Goal: Task Accomplishment & Management: Use online tool/utility

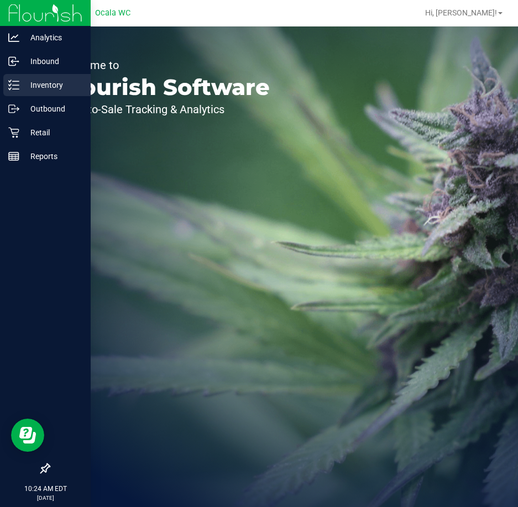
click at [42, 82] on p "Inventory" at bounding box center [52, 84] width 66 height 13
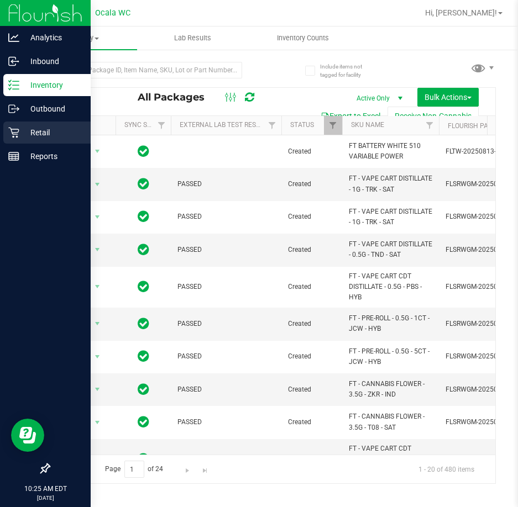
click at [46, 135] on p "Retail" at bounding box center [52, 132] width 66 height 13
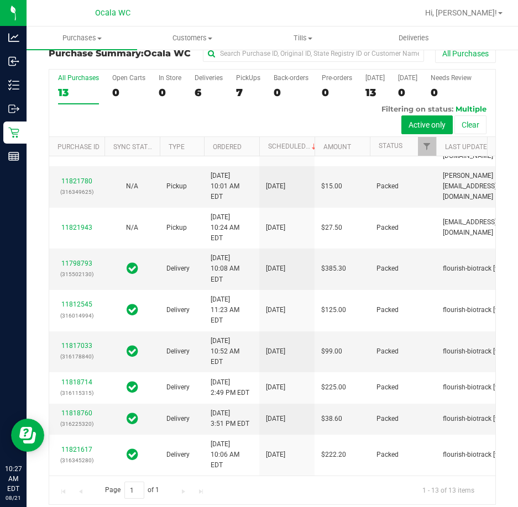
scroll to position [24, 0]
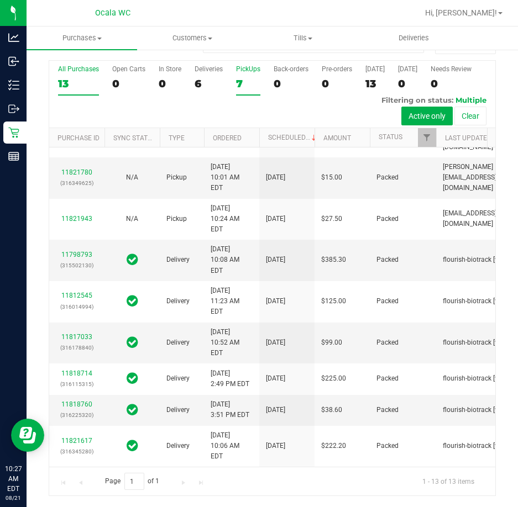
click at [243, 83] on div "7" at bounding box center [248, 83] width 24 height 13
click at [0, 0] on input "PickUps 7" at bounding box center [0, 0] width 0 height 0
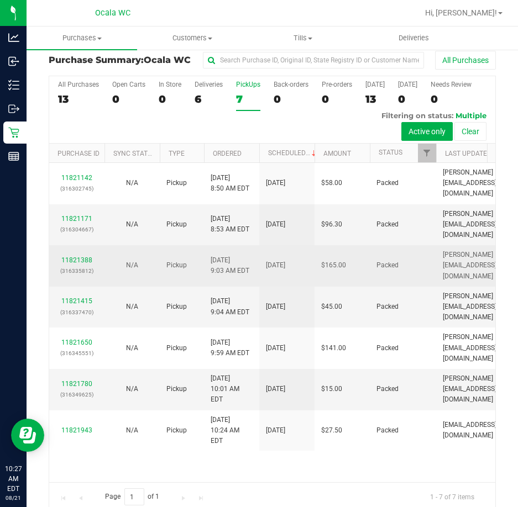
scroll to position [0, 0]
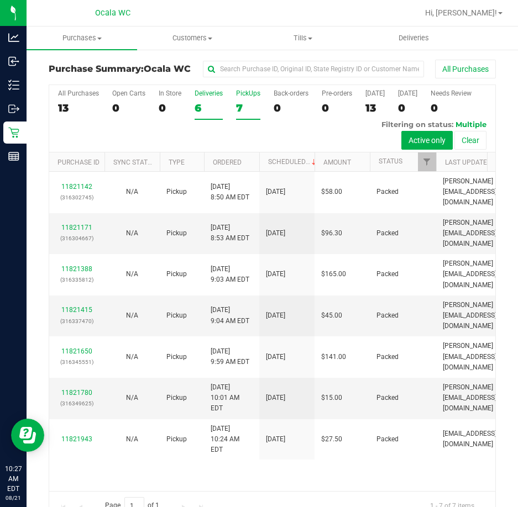
click at [203, 99] on label "Deliveries 6" at bounding box center [209, 105] width 28 height 30
click at [0, 0] on input "Deliveries 6" at bounding box center [0, 0] width 0 height 0
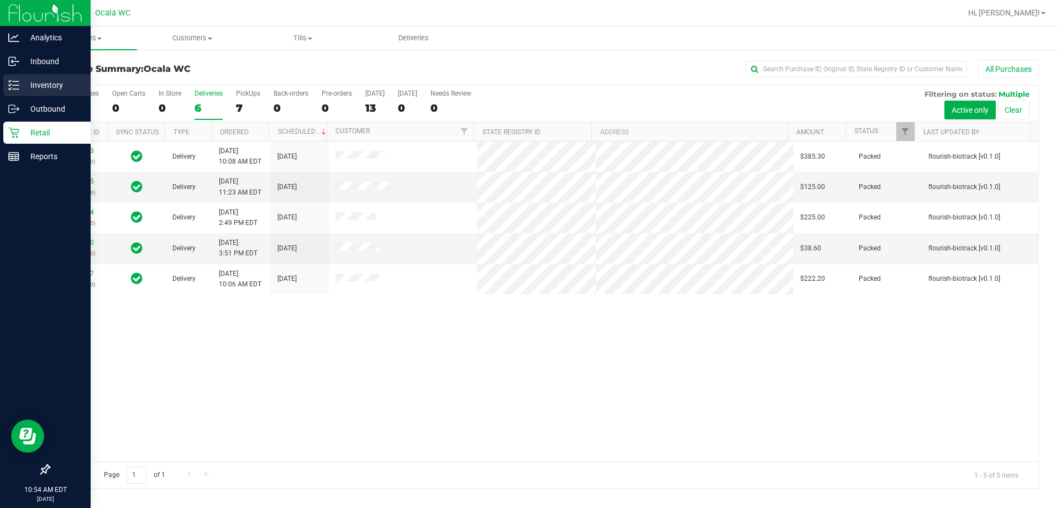
click at [54, 87] on p "Inventory" at bounding box center [52, 84] width 66 height 13
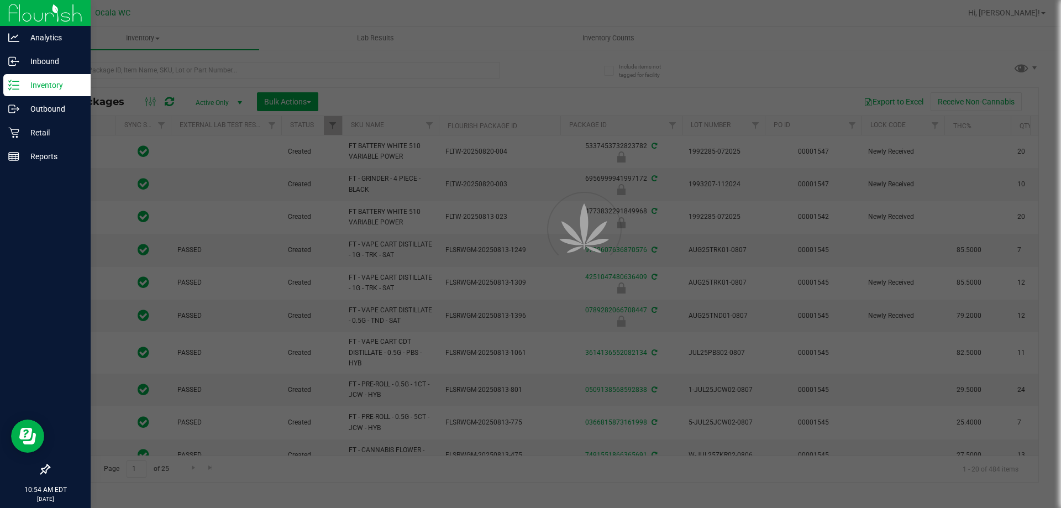
click at [267, 74] on div at bounding box center [530, 254] width 1061 height 508
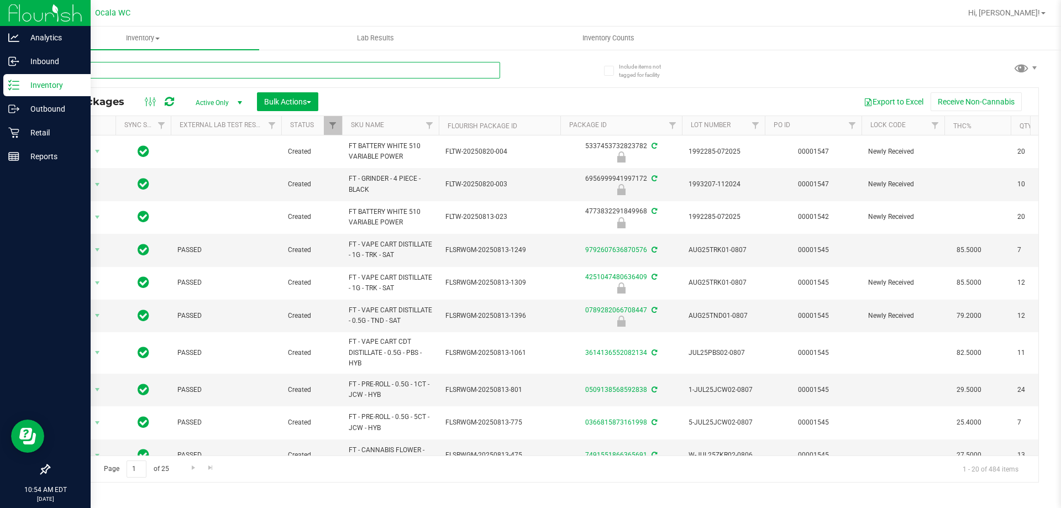
click at [268, 66] on input "text" at bounding box center [275, 70] width 452 height 17
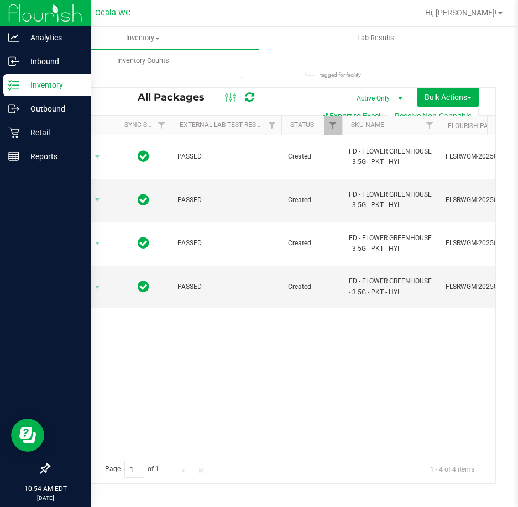
type input "W-JUN25PKT01-0610"
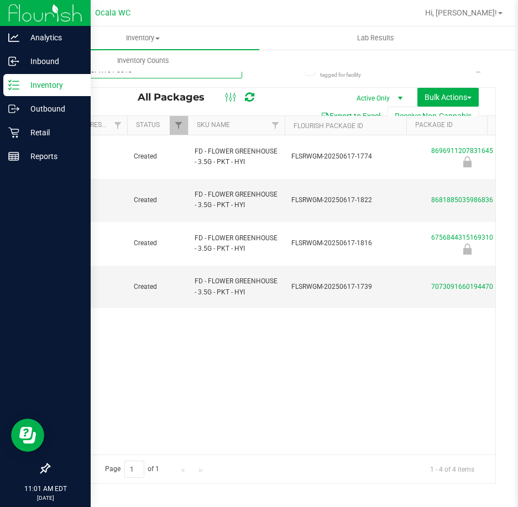
scroll to position [0, 251]
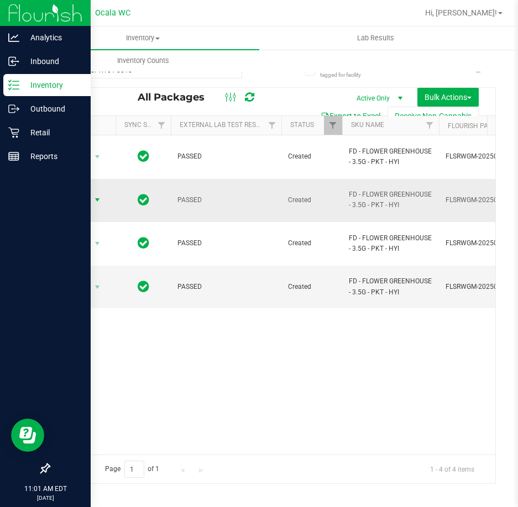
click at [83, 192] on span "Action" at bounding box center [75, 199] width 30 height 15
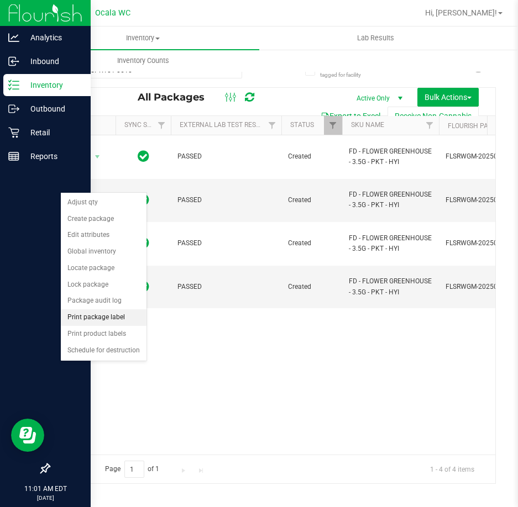
click at [94, 317] on li "Print package label" at bounding box center [104, 318] width 86 height 17
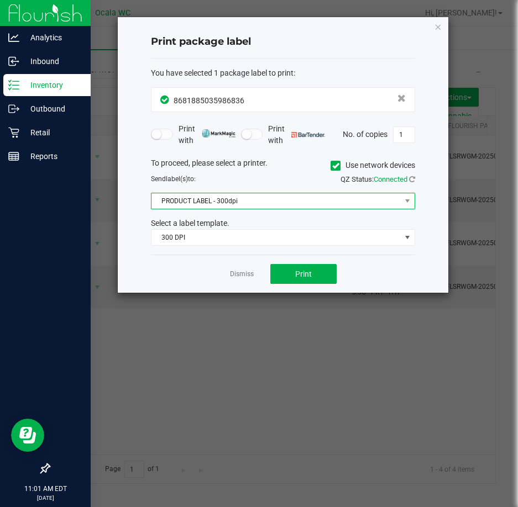
click at [294, 205] on span "PRODUCT LABEL - 300dpi" at bounding box center [275, 200] width 249 height 15
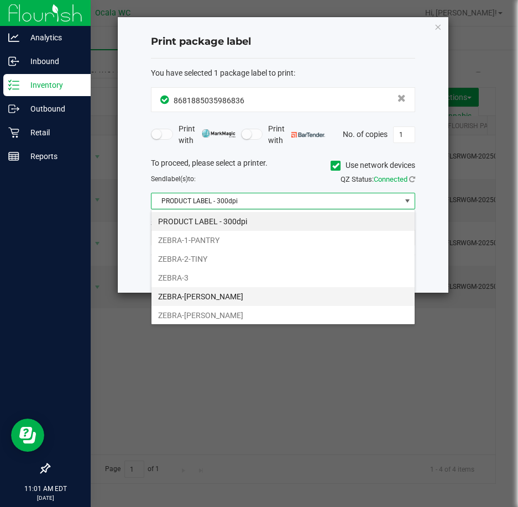
click at [283, 296] on li "ZEBRA-[PERSON_NAME]" at bounding box center [282, 296] width 263 height 19
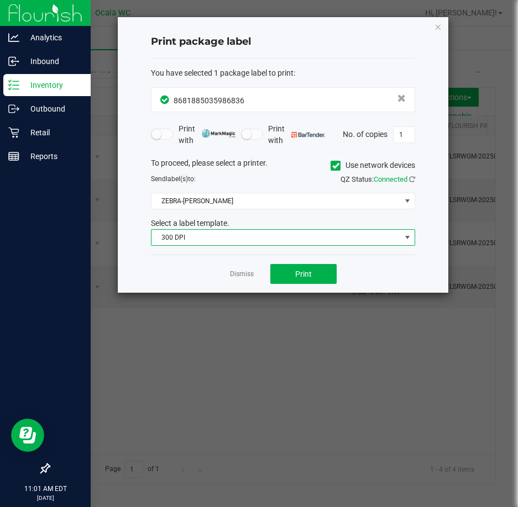
click at [267, 243] on span "300 DPI" at bounding box center [275, 237] width 249 height 15
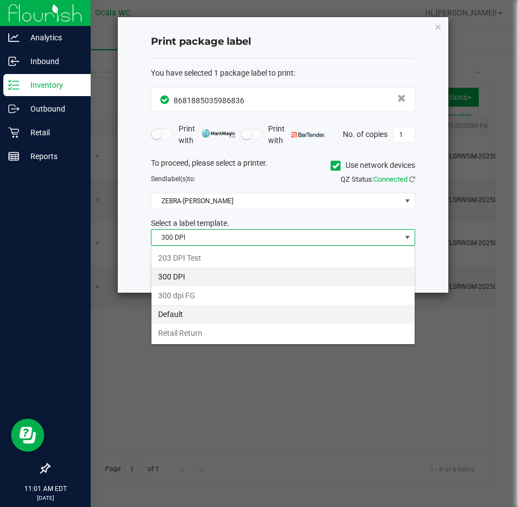
click at [258, 313] on li "Default" at bounding box center [282, 314] width 263 height 19
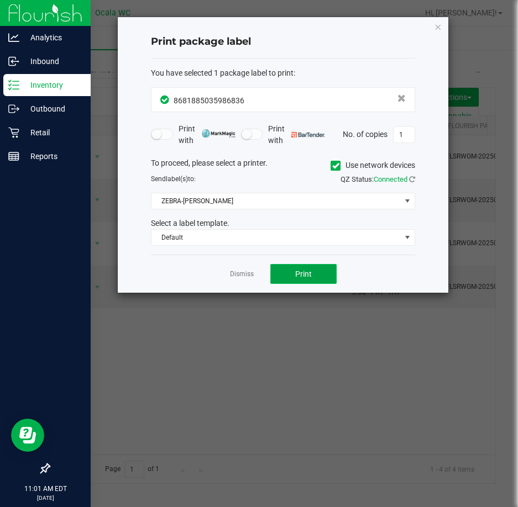
click at [287, 274] on button "Print" at bounding box center [303, 274] width 66 height 20
click at [248, 277] on link "Dismiss" at bounding box center [242, 274] width 24 height 9
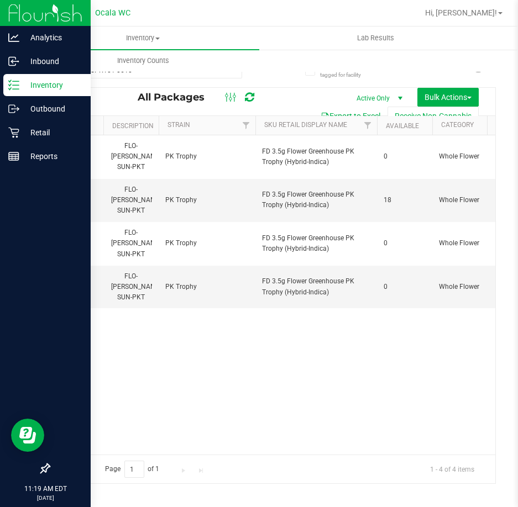
scroll to position [0, 0]
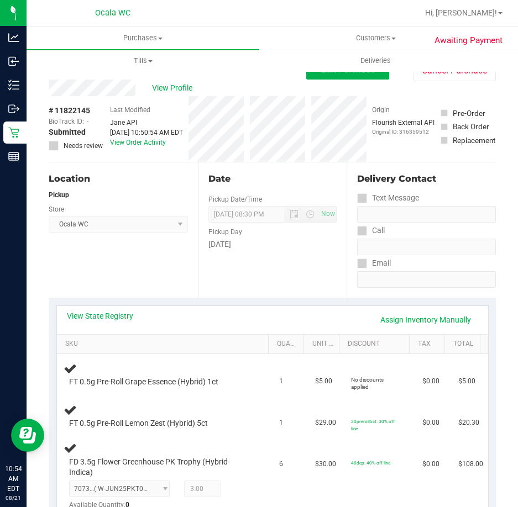
click at [112, 265] on div "Location Pickup Store Ocala WC Select Store Bonita Springs WC Boynton Beach WC …" at bounding box center [123, 230] width 149 height 135
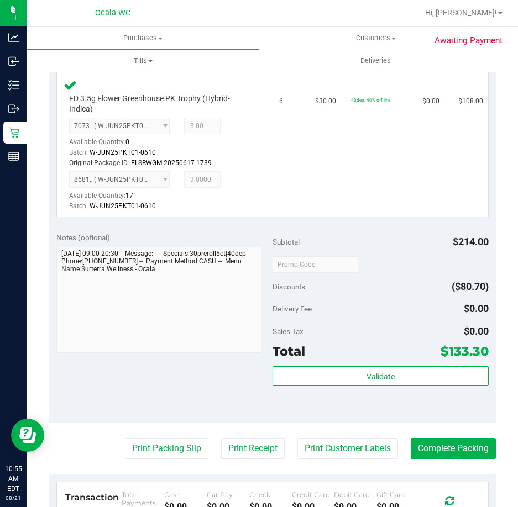
scroll to position [496, 0]
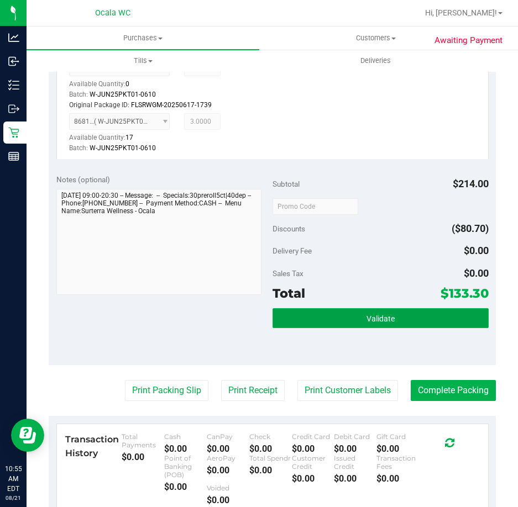
click at [359, 318] on button "Validate" at bounding box center [381, 318] width 216 height 20
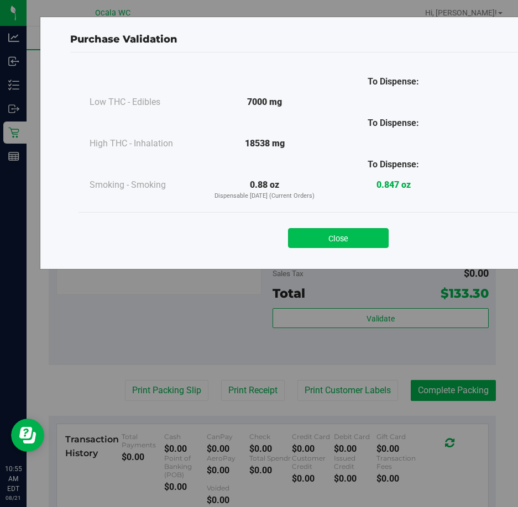
click at [335, 247] on button "Close" at bounding box center [338, 238] width 101 height 20
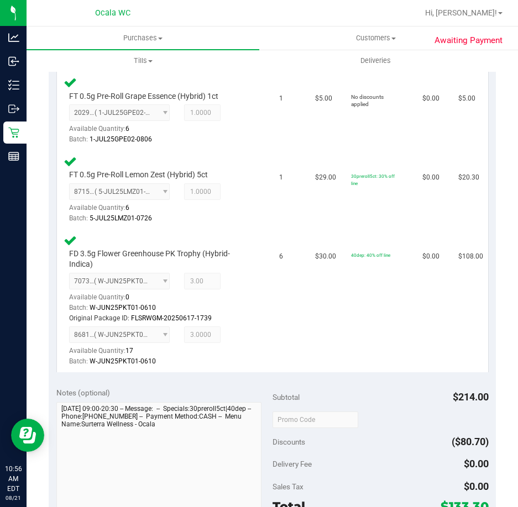
scroll to position [552, 0]
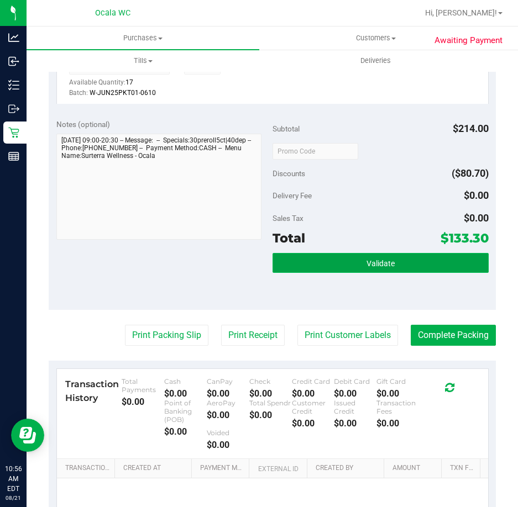
click at [400, 269] on button "Validate" at bounding box center [381, 263] width 216 height 20
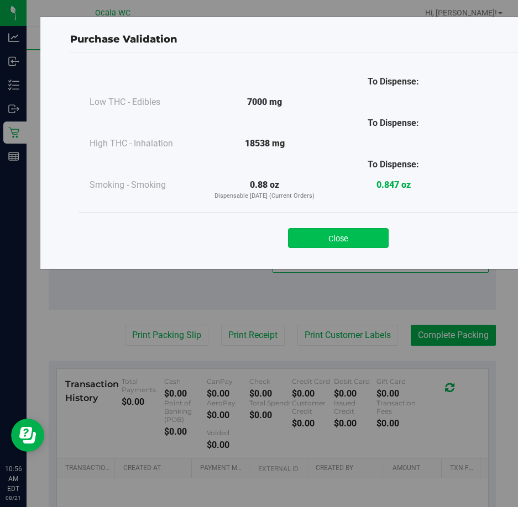
click at [380, 237] on button "Close" at bounding box center [338, 238] width 101 height 20
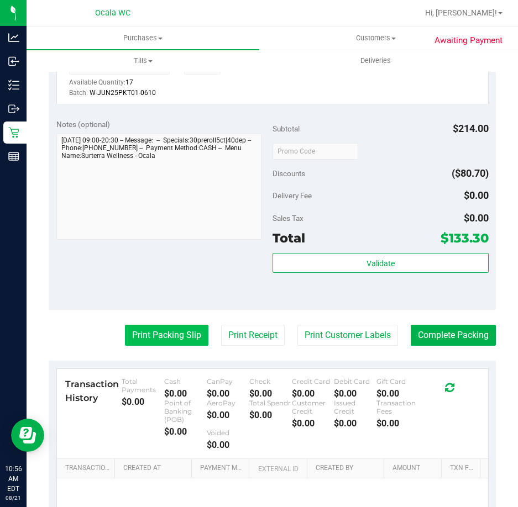
click at [160, 335] on button "Print Packing Slip" at bounding box center [166, 335] width 83 height 21
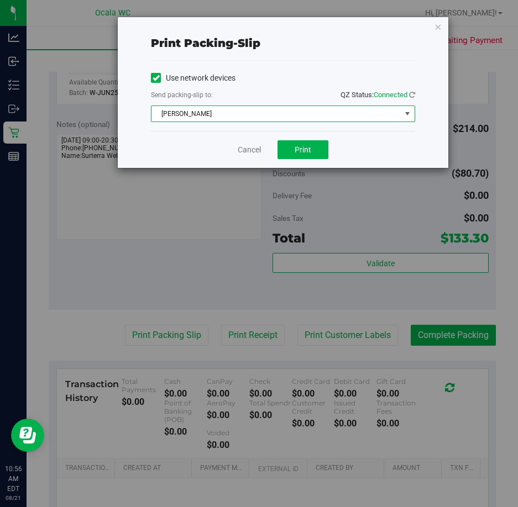
click at [296, 113] on span "BRAD-PITT" at bounding box center [275, 113] width 249 height 15
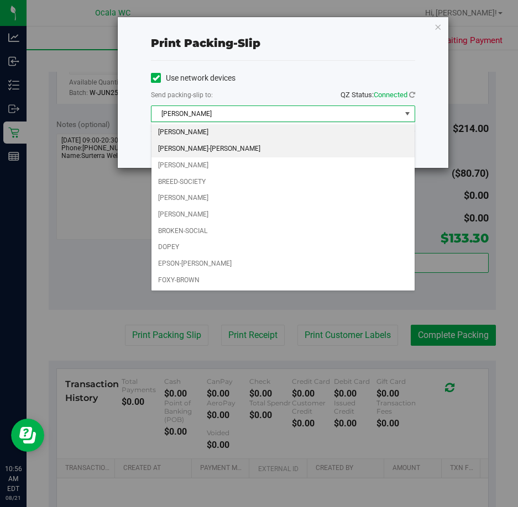
click at [286, 146] on li "BRANDY-ANISTON" at bounding box center [282, 149] width 263 height 17
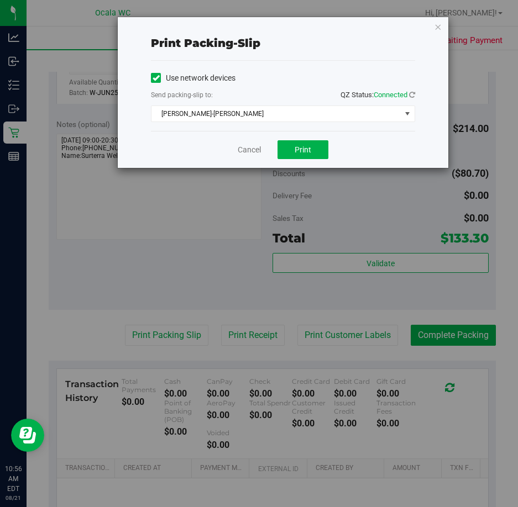
click at [302, 160] on div "Cancel Print" at bounding box center [283, 149] width 264 height 37
click at [305, 154] on span "Print" at bounding box center [303, 149] width 17 height 9
click at [255, 150] on link "Cancel" at bounding box center [249, 150] width 23 height 12
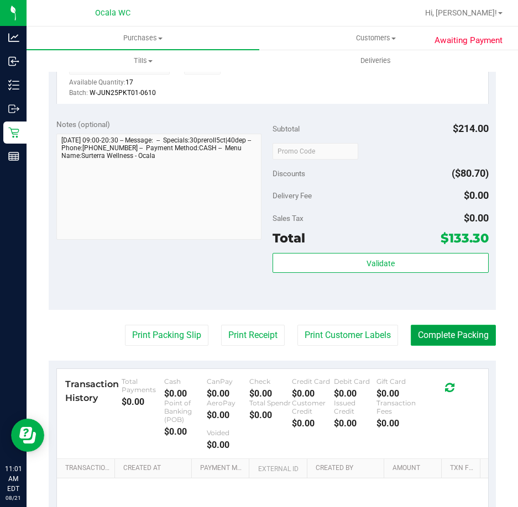
click at [454, 337] on button "Complete Packing" at bounding box center [453, 335] width 85 height 21
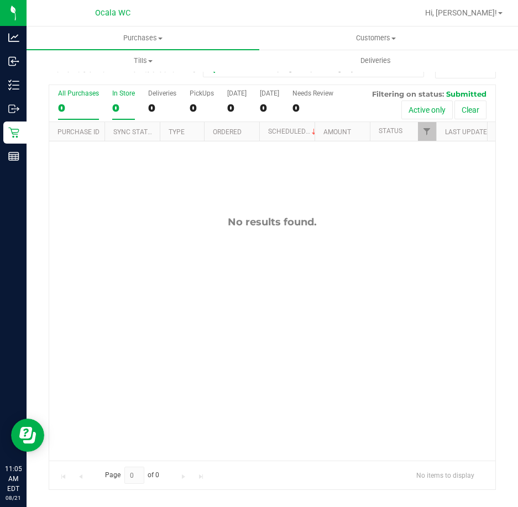
click at [125, 103] on div "0" at bounding box center [123, 108] width 23 height 13
click at [0, 0] on input "In Store 0" at bounding box center [0, 0] width 0 height 0
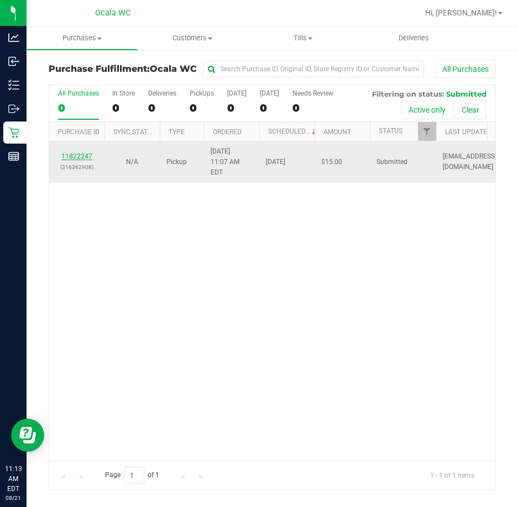
click at [78, 155] on link "11822247" at bounding box center [76, 157] width 31 height 8
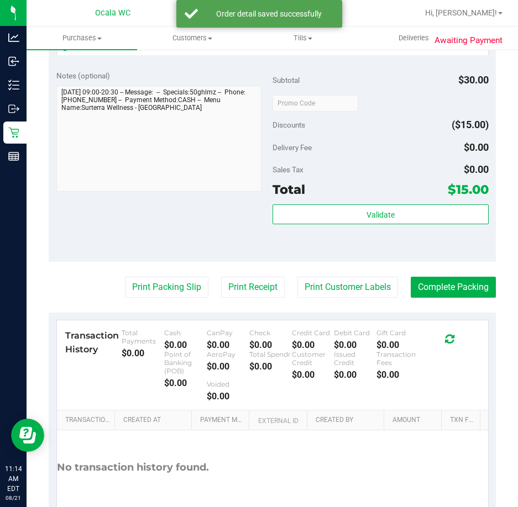
scroll to position [442, 0]
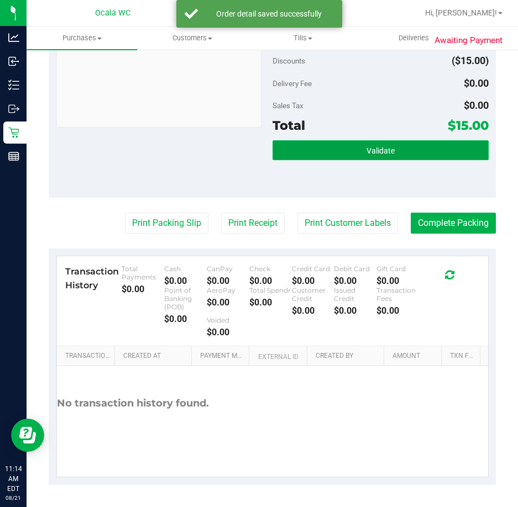
click at [381, 152] on span "Validate" at bounding box center [380, 150] width 28 height 9
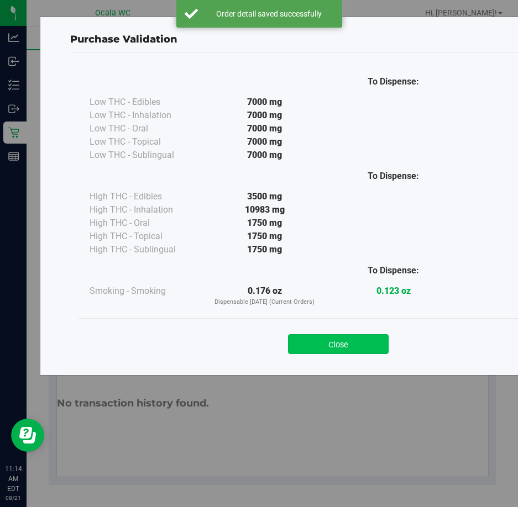
click at [344, 346] on button "Close" at bounding box center [338, 344] width 101 height 20
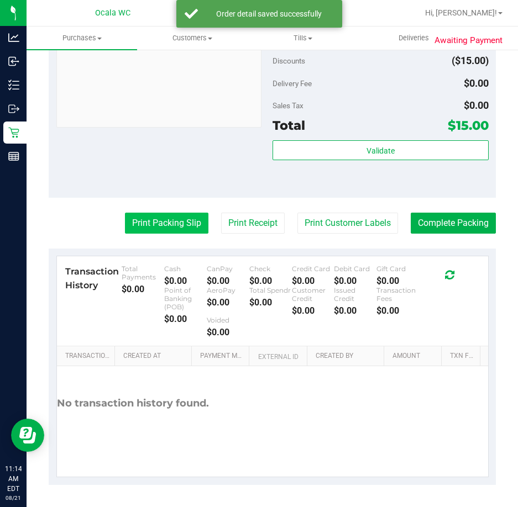
click at [142, 220] on button "Print Packing Slip" at bounding box center [166, 223] width 83 height 21
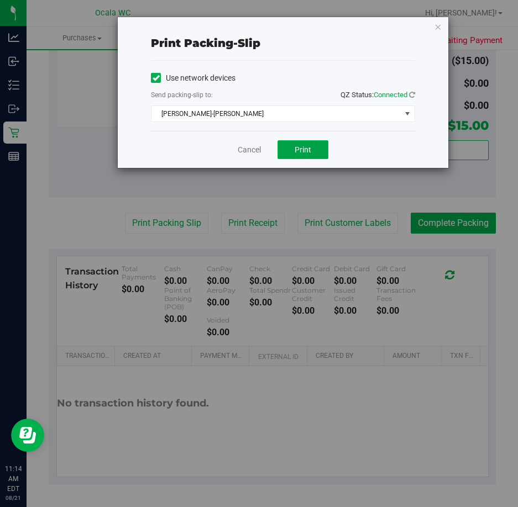
click at [318, 144] on button "Print" at bounding box center [302, 149] width 51 height 19
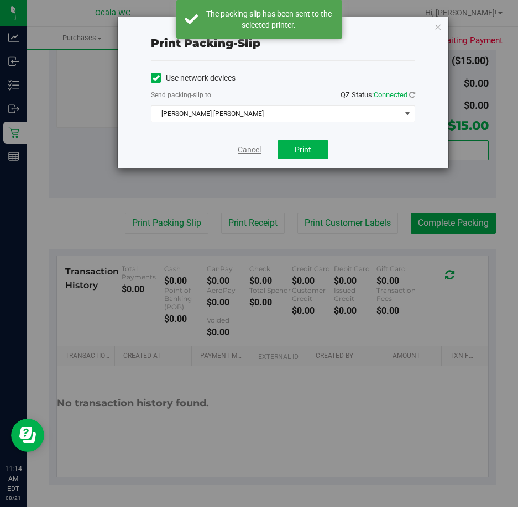
click at [248, 151] on link "Cancel" at bounding box center [249, 150] width 23 height 12
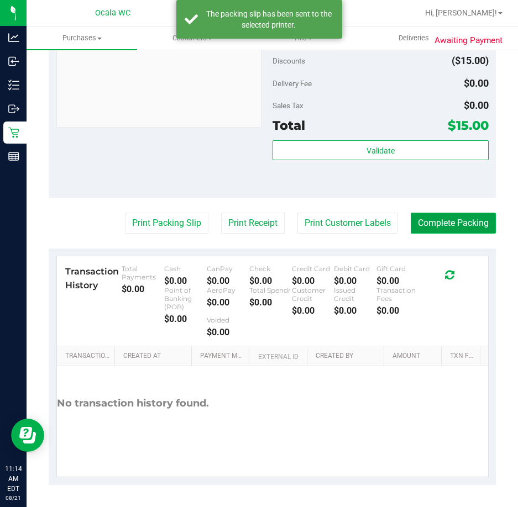
click at [451, 225] on button "Complete Packing" at bounding box center [453, 223] width 85 height 21
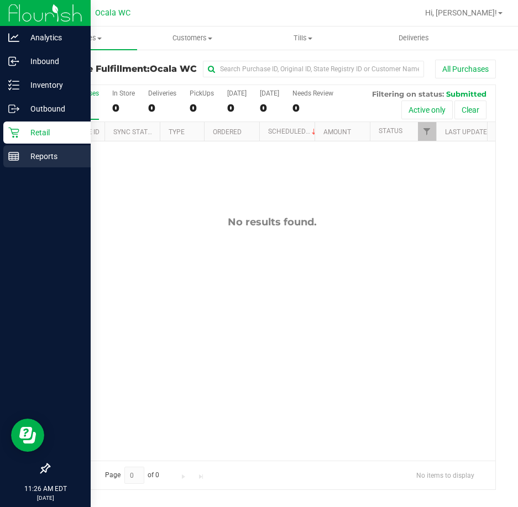
click at [27, 150] on p "Reports" at bounding box center [52, 156] width 66 height 13
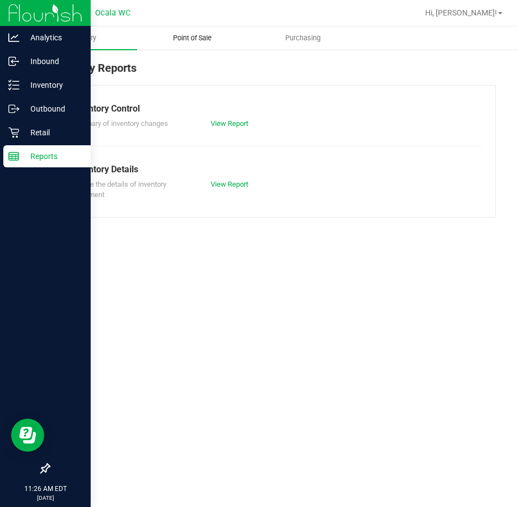
click at [184, 35] on span "Point of Sale" at bounding box center [192, 38] width 69 height 10
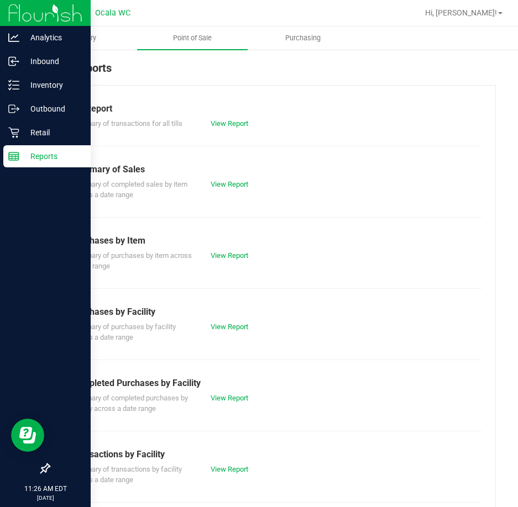
click at [225, 128] on div "View Report" at bounding box center [271, 123] width 139 height 11
click at [237, 122] on link "View Report" at bounding box center [230, 123] width 38 height 8
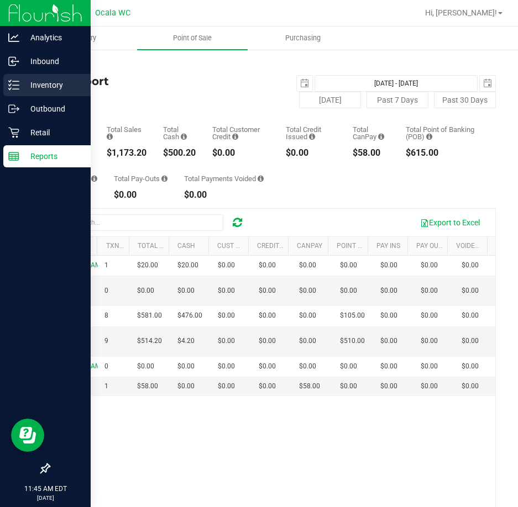
click at [23, 83] on p "Inventory" at bounding box center [52, 84] width 66 height 13
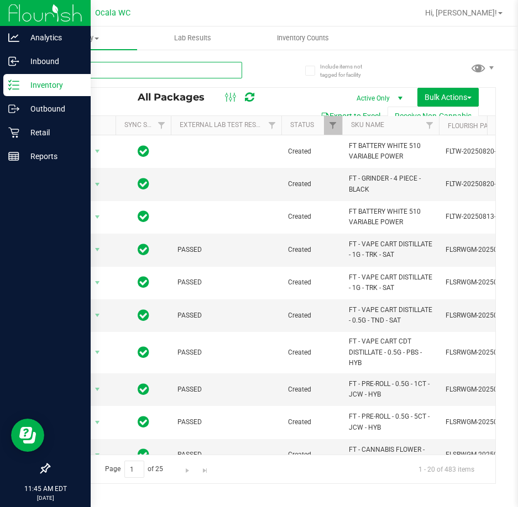
click at [166, 70] on input "text" at bounding box center [145, 70] width 193 height 17
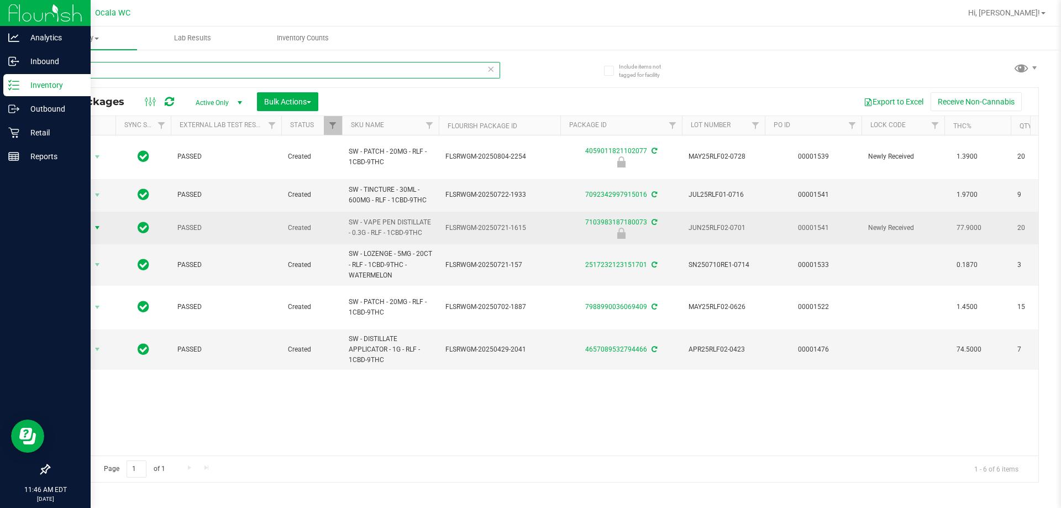
type input "relief"
click at [80, 220] on span "Action" at bounding box center [75, 227] width 30 height 15
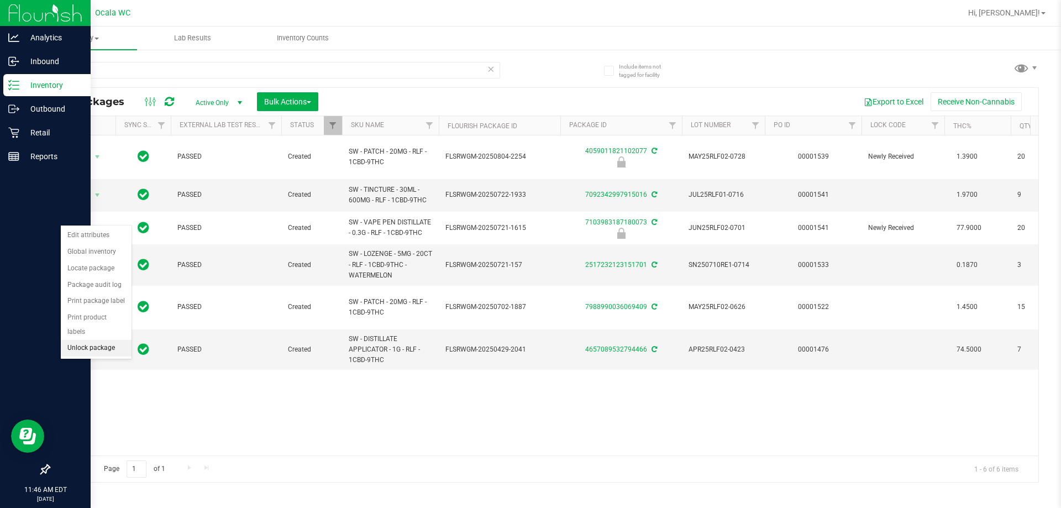
click at [97, 342] on li "Unlock package" at bounding box center [96, 348] width 71 height 17
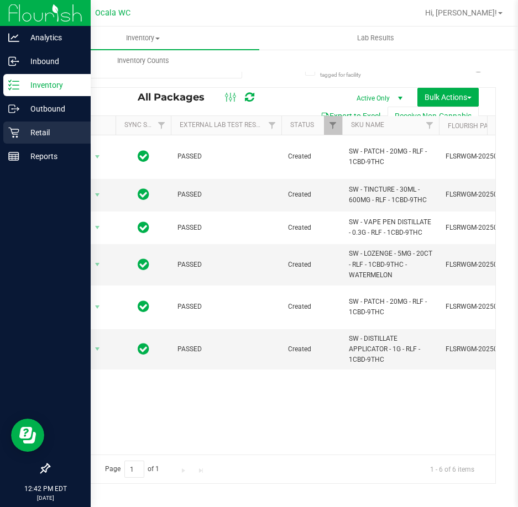
click at [30, 132] on p "Retail" at bounding box center [52, 132] width 66 height 13
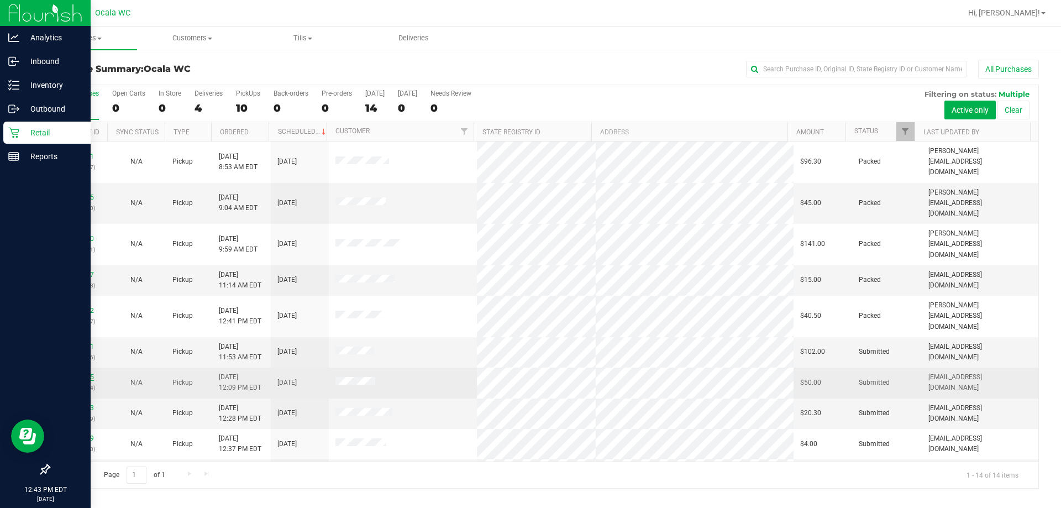
click at [81, 373] on link "11822715" at bounding box center [78, 377] width 31 height 8
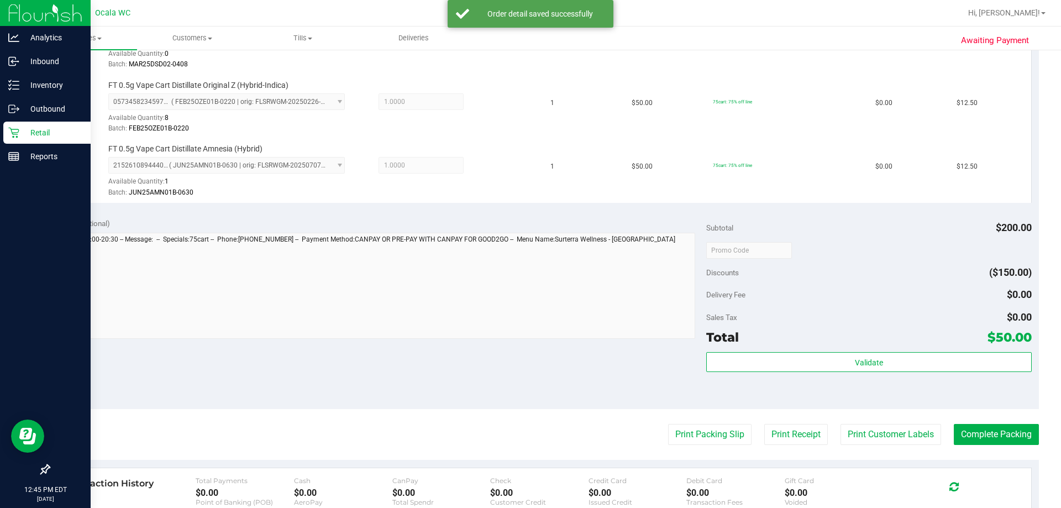
scroll to position [444, 0]
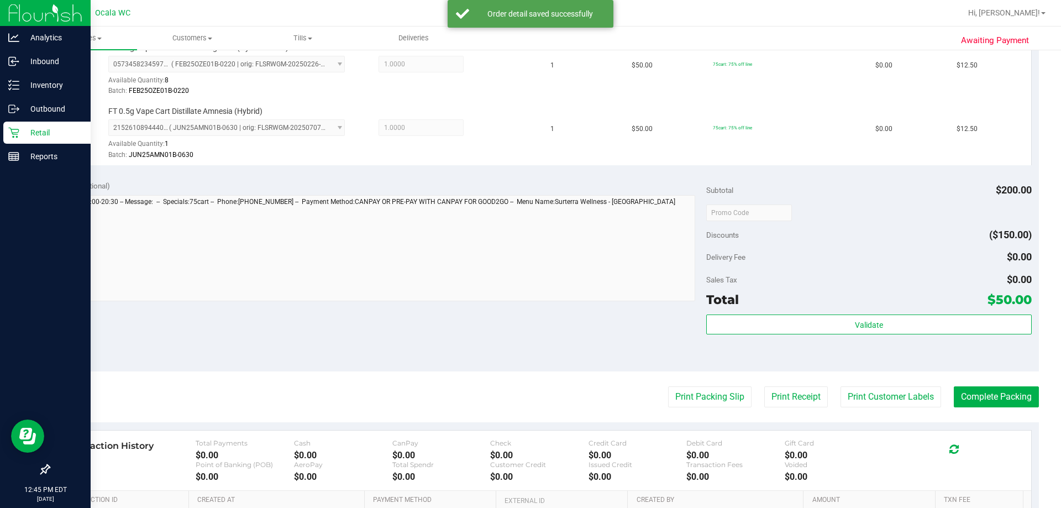
click at [517, 335] on div "Validate" at bounding box center [868, 340] width 325 height 50
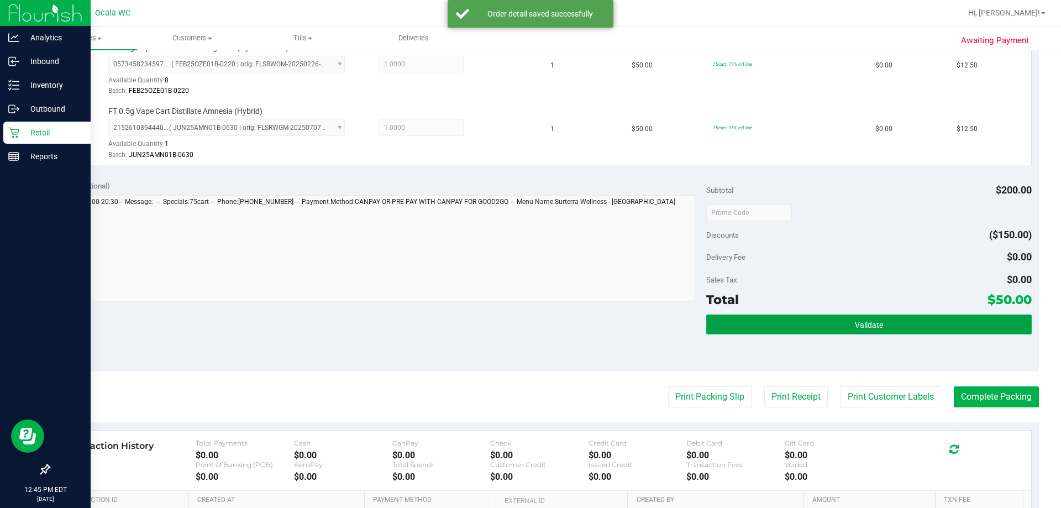
click at [517, 332] on button "Validate" at bounding box center [868, 325] width 325 height 20
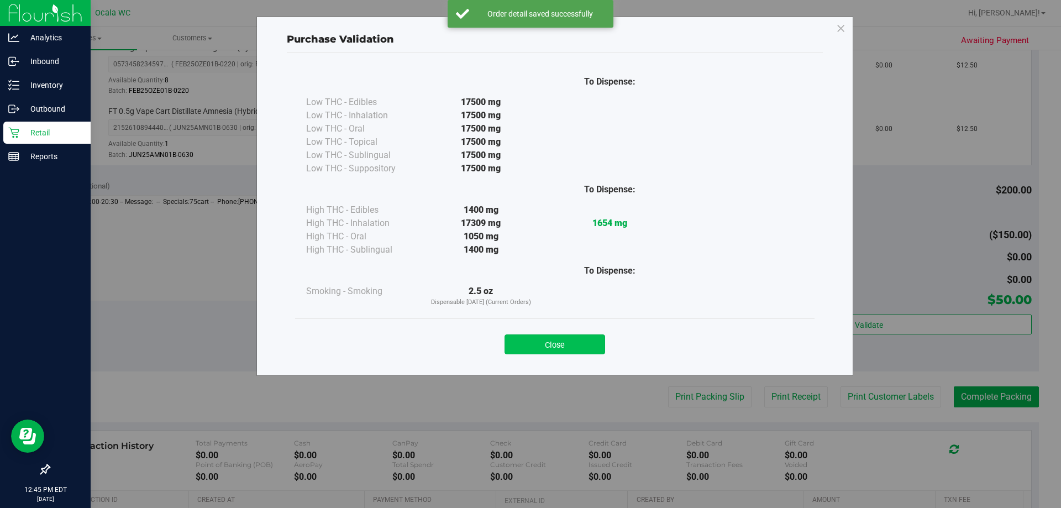
click at [517, 334] on button "Close" at bounding box center [555, 344] width 101 height 20
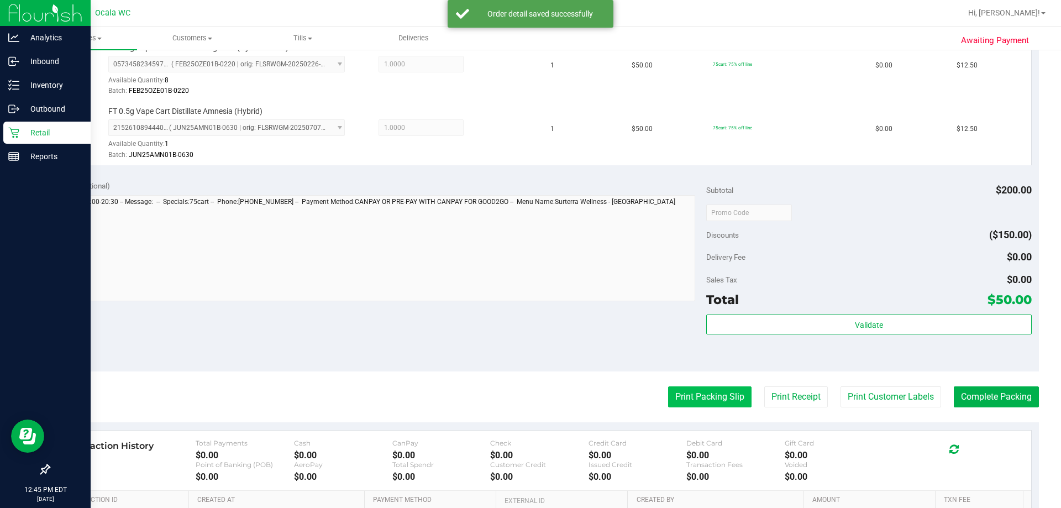
click at [517, 390] on button "Print Packing Slip" at bounding box center [709, 396] width 83 height 21
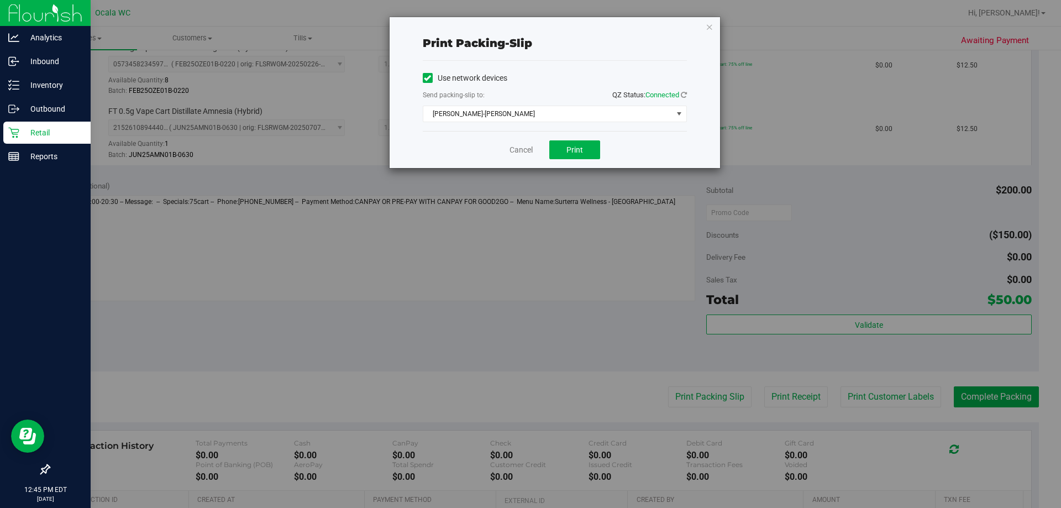
click at [517, 134] on div "Cancel Print" at bounding box center [555, 149] width 264 height 37
click at [517, 150] on span "Print" at bounding box center [575, 149] width 17 height 9
click at [517, 148] on link "Cancel" at bounding box center [521, 150] width 23 height 12
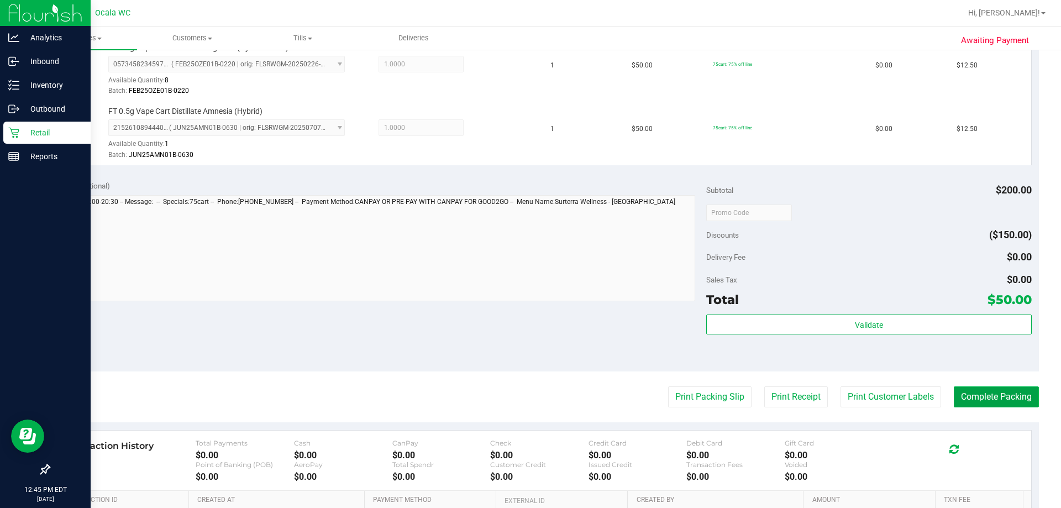
click at [517, 405] on button "Complete Packing" at bounding box center [996, 396] width 85 height 21
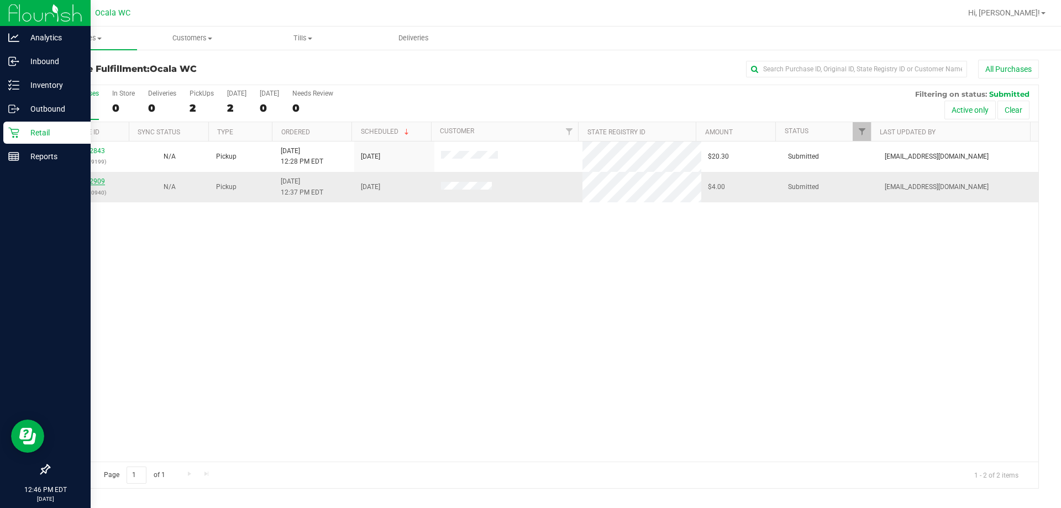
click at [87, 181] on link "11822909" at bounding box center [89, 181] width 31 height 8
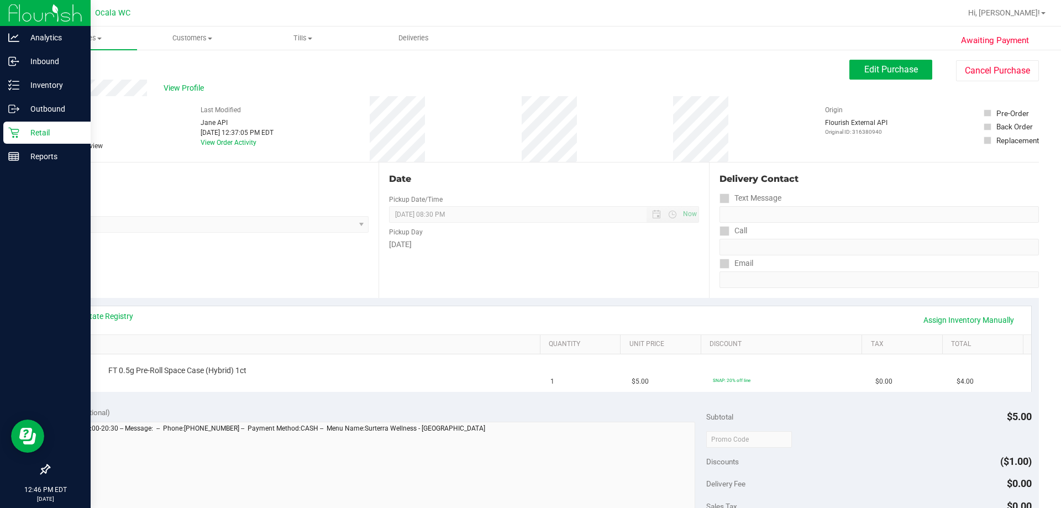
click at [37, 124] on div "Retail" at bounding box center [46, 133] width 87 height 22
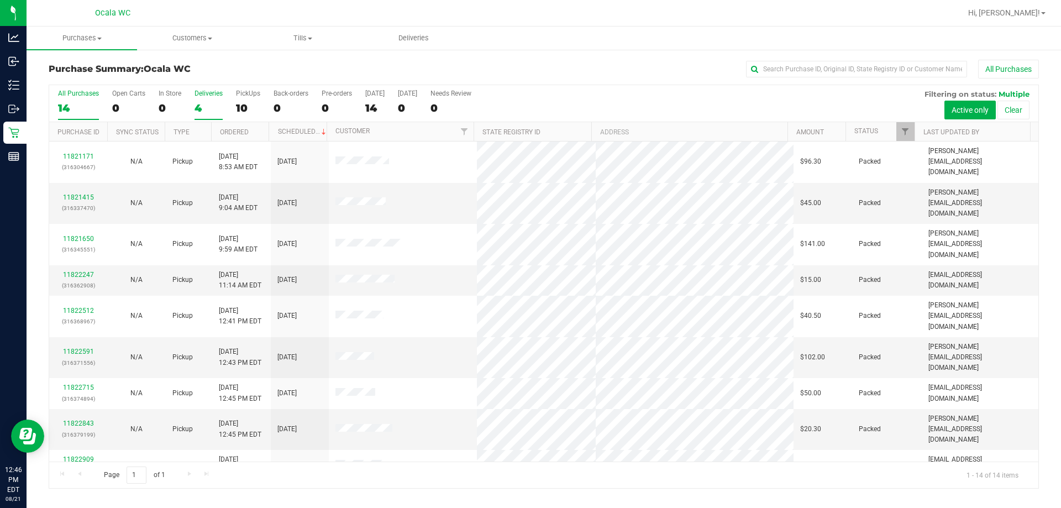
click at [211, 95] on div "Deliveries" at bounding box center [209, 94] width 28 height 8
click at [0, 0] on input "Deliveries 4" at bounding box center [0, 0] width 0 height 0
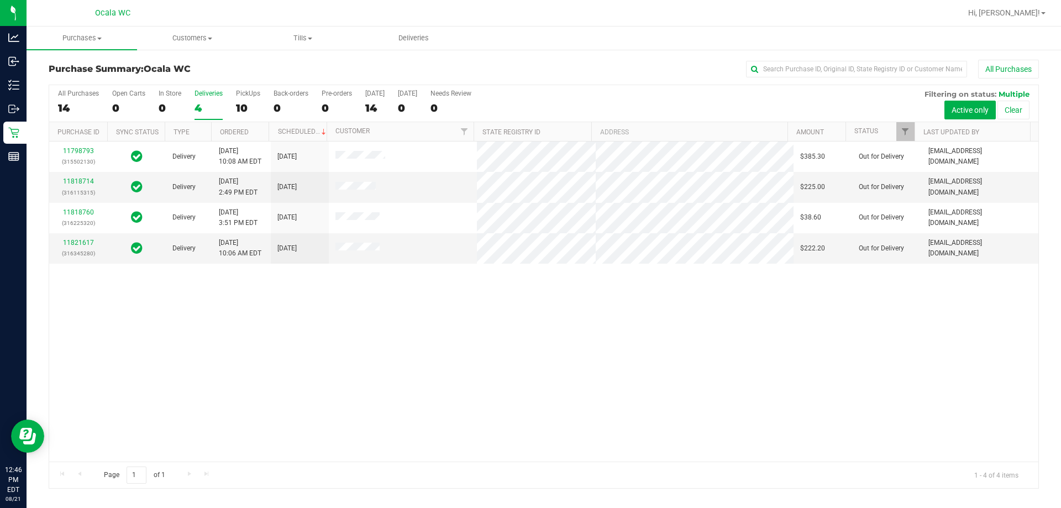
click at [242, 103] on div "10" at bounding box center [248, 108] width 24 height 13
click at [0, 0] on input "PickUps 10" at bounding box center [0, 0] width 0 height 0
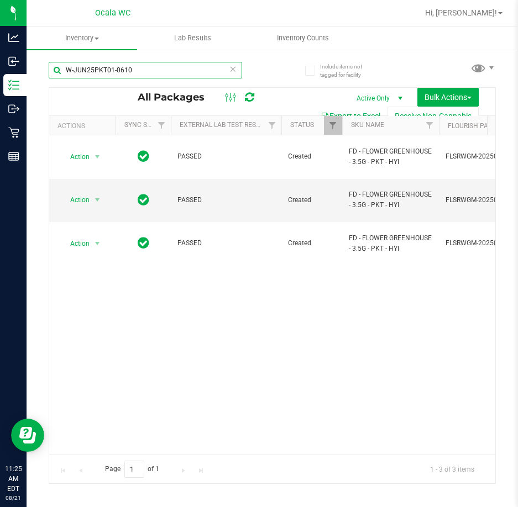
drag, startPoint x: 165, startPoint y: 76, endPoint x: -206, endPoint y: -6, distance: 379.8
click at [0, 0] on html "Analytics Inbound Inventory Outbound Retail Reports 11:25 AM EDT [DATE] 08/21 O…" at bounding box center [259, 253] width 518 height 507
click at [324, 333] on div "Inventory All packages All inventory Waste log Create inventory Lab Results Inv…" at bounding box center [272, 267] width 491 height 481
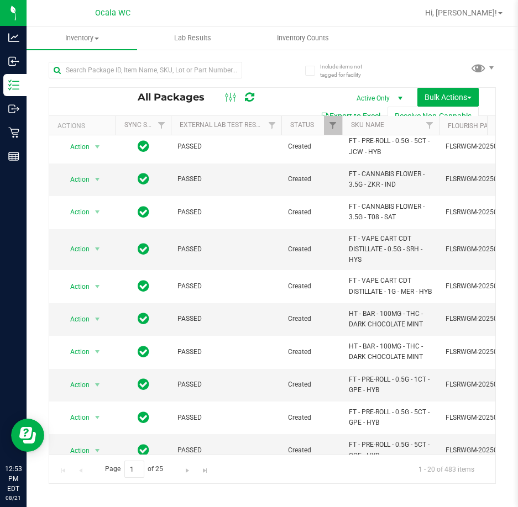
scroll to position [94, 0]
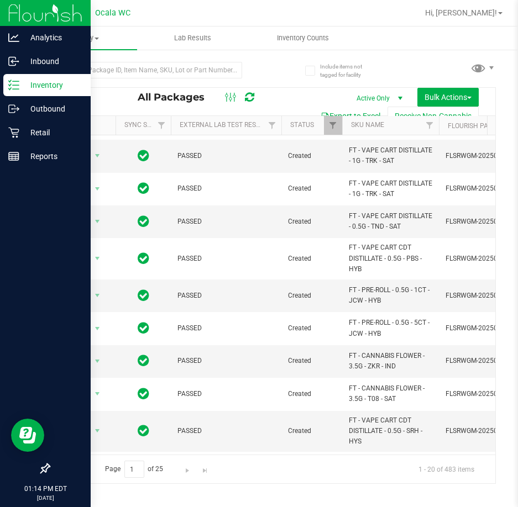
click at [25, 83] on p "Inventory" at bounding box center [52, 84] width 66 height 13
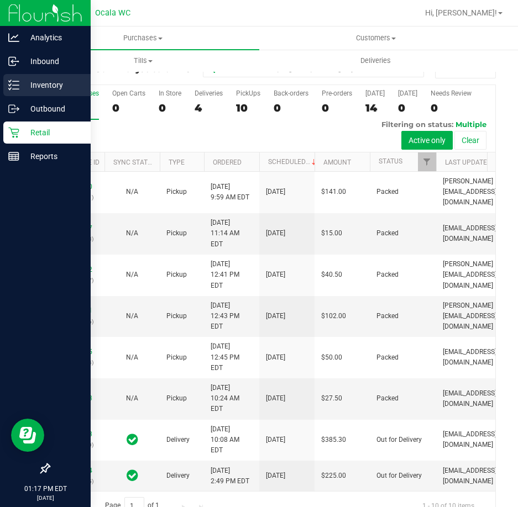
click at [19, 85] on line at bounding box center [16, 85] width 6 height 0
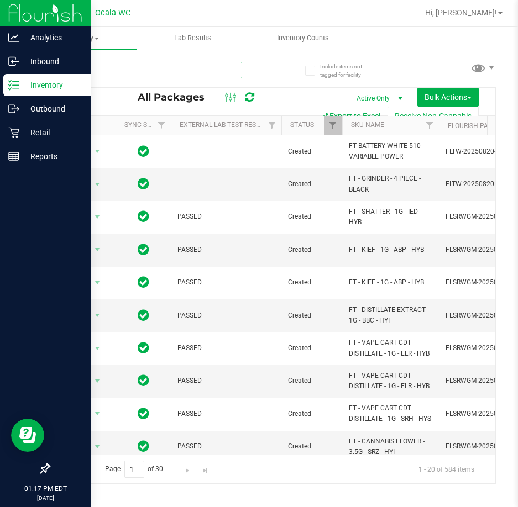
click at [185, 70] on input "text" at bounding box center [145, 70] width 193 height 17
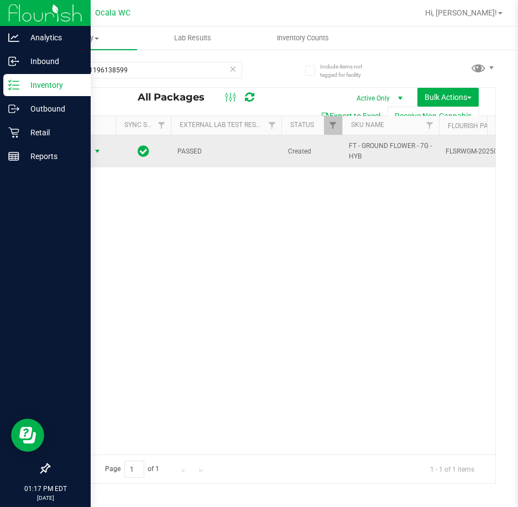
click at [82, 152] on span "Action" at bounding box center [75, 151] width 30 height 15
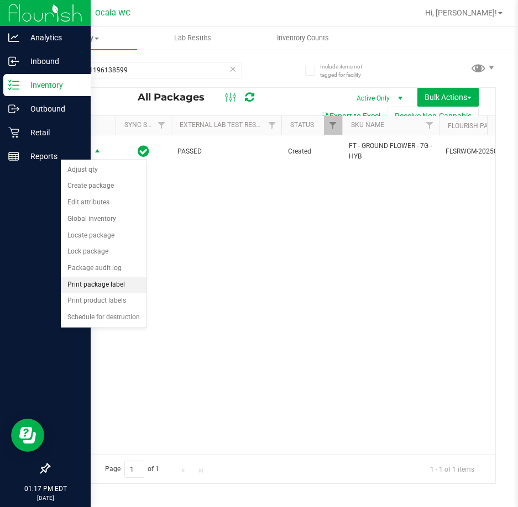
click at [107, 281] on li "Print package label" at bounding box center [104, 285] width 86 height 17
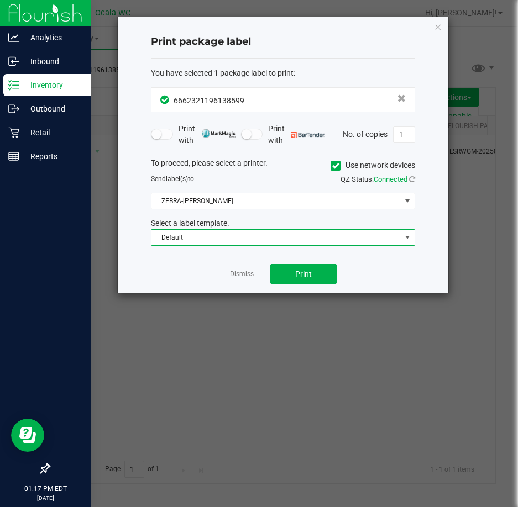
click at [229, 245] on span "Default" at bounding box center [275, 237] width 249 height 15
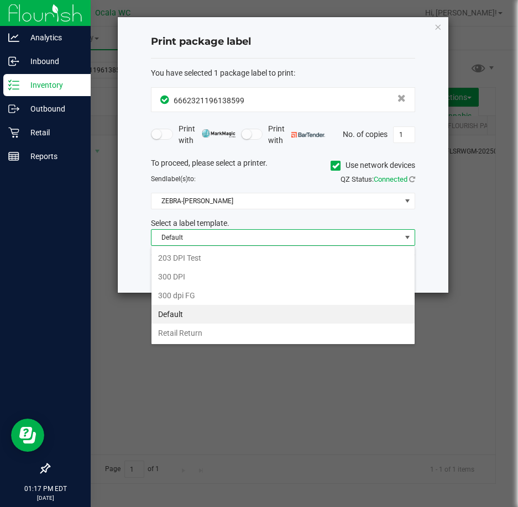
scroll to position [17, 264]
click at [240, 236] on span "Default" at bounding box center [275, 237] width 249 height 15
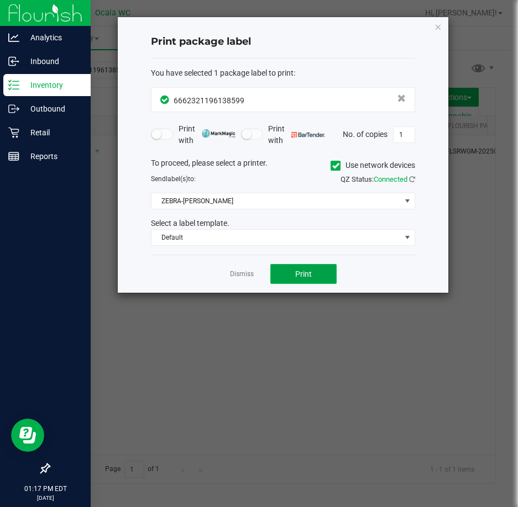
click at [293, 269] on button "Print" at bounding box center [303, 274] width 66 height 20
click at [166, 416] on ngb-modal-window "Print package label You have selected 1 package label to print : 66623211961385…" at bounding box center [263, 253] width 526 height 507
click at [245, 272] on link "Dismiss" at bounding box center [242, 274] width 24 height 9
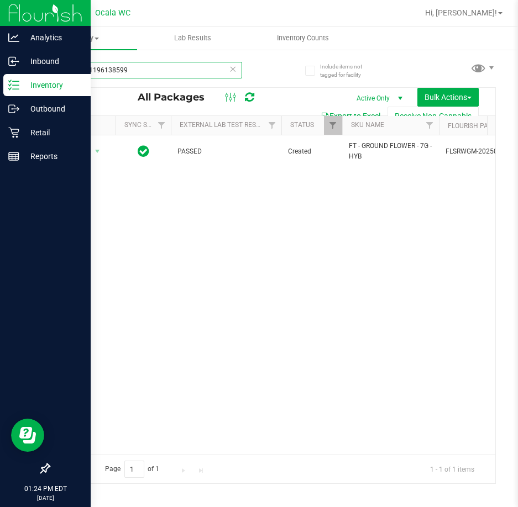
drag, startPoint x: 134, startPoint y: 63, endPoint x: -531, endPoint y: -34, distance: 672.0
click at [0, 0] on html "Analytics Inbound Inventory Outbound Retail Reports 01:24 PM EDT [DATE] 08/21 […" at bounding box center [259, 253] width 518 height 507
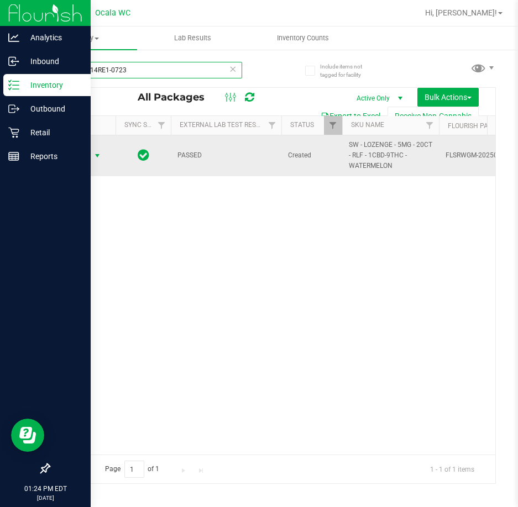
type input "SN250714RE1-0723"
click at [84, 157] on span "Action" at bounding box center [75, 155] width 30 height 15
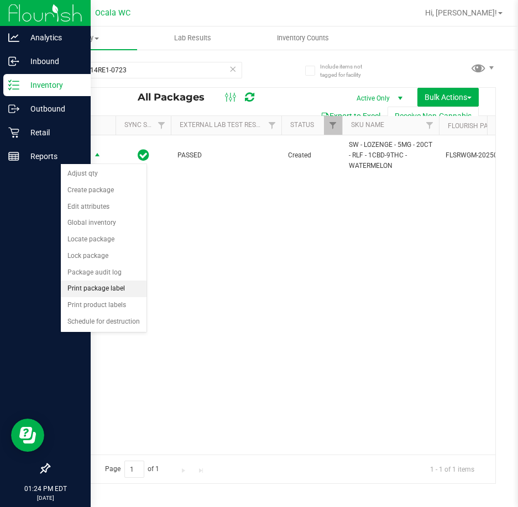
click at [123, 286] on li "Print package label" at bounding box center [104, 289] width 86 height 17
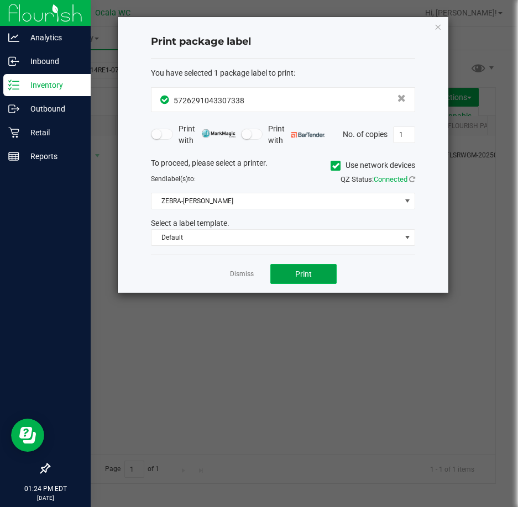
click at [295, 279] on button "Print" at bounding box center [303, 274] width 66 height 20
click at [247, 276] on link "Dismiss" at bounding box center [242, 274] width 24 height 9
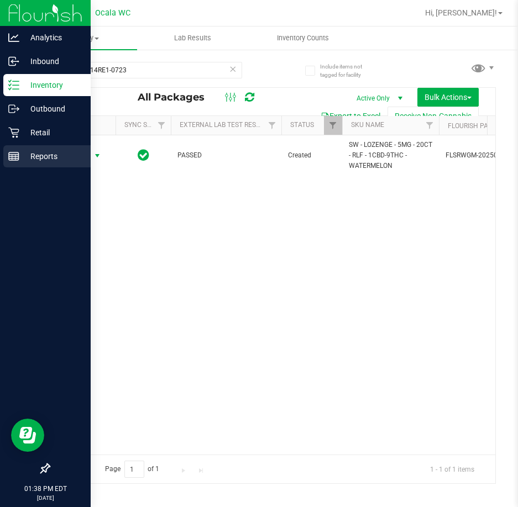
click at [36, 159] on p "Reports" at bounding box center [52, 156] width 66 height 13
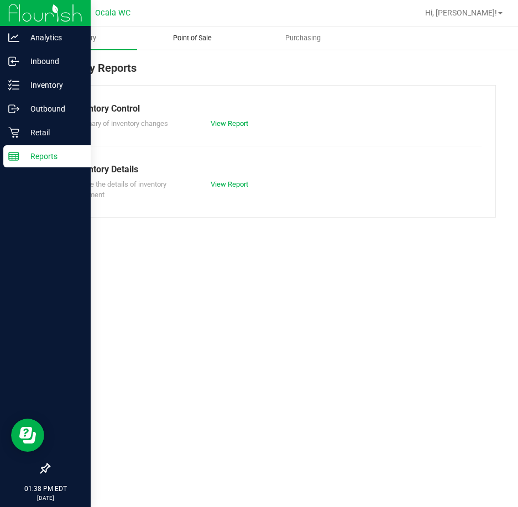
click at [208, 35] on span "Point of Sale" at bounding box center [192, 38] width 69 height 10
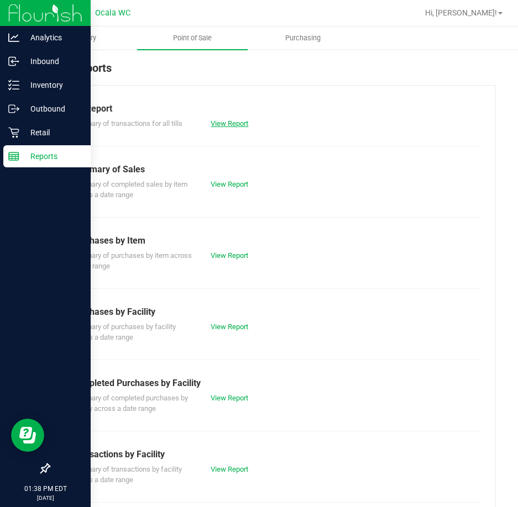
click at [218, 122] on link "View Report" at bounding box center [230, 123] width 38 height 8
